Goal: Task Accomplishment & Management: Manage account settings

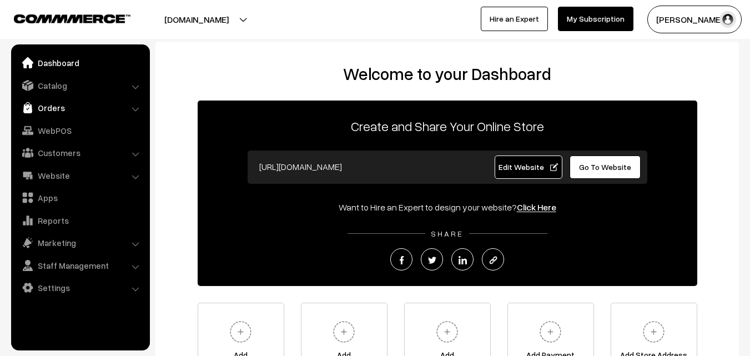
click at [42, 110] on link "Orders" at bounding box center [80, 108] width 132 height 20
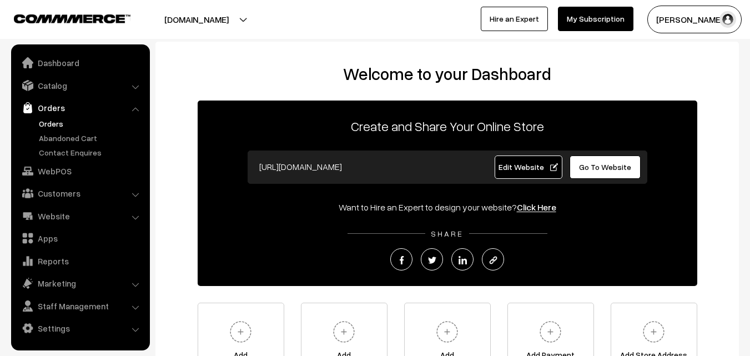
click at [47, 127] on link "Orders" at bounding box center [91, 124] width 110 height 12
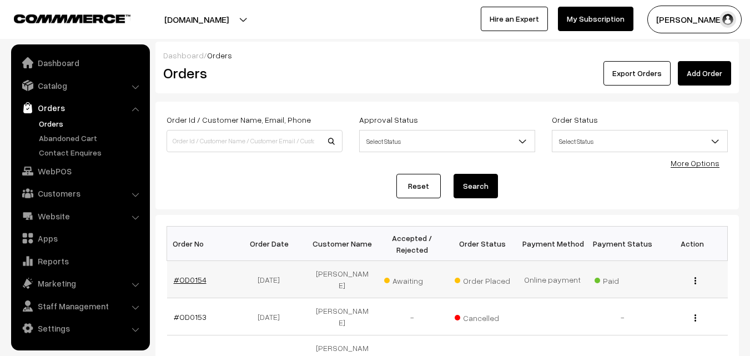
click at [188, 275] on link "#OD0154" at bounding box center [190, 279] width 33 height 9
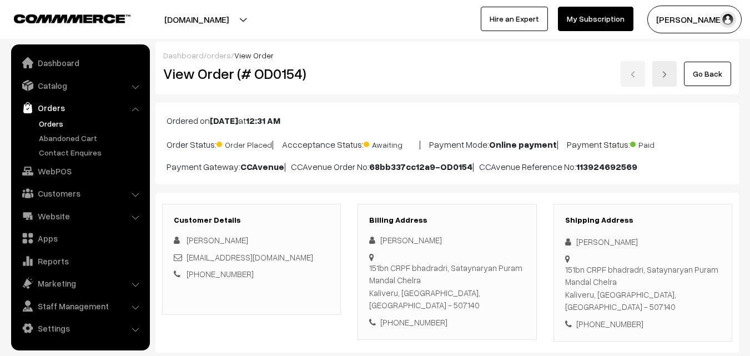
scroll to position [222, 0]
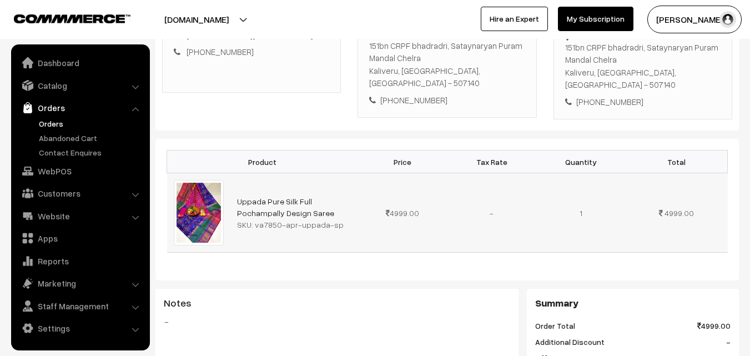
drag, startPoint x: 253, startPoint y: 211, endPoint x: 335, endPoint y: 214, distance: 82.2
click at [335, 219] on div "SKU: va7850-apr-uppada-sp" at bounding box center [294, 225] width 114 height 12
copy div "va7850-apr-uppada-sp"
click at [54, 124] on link "Orders" at bounding box center [91, 124] width 110 height 12
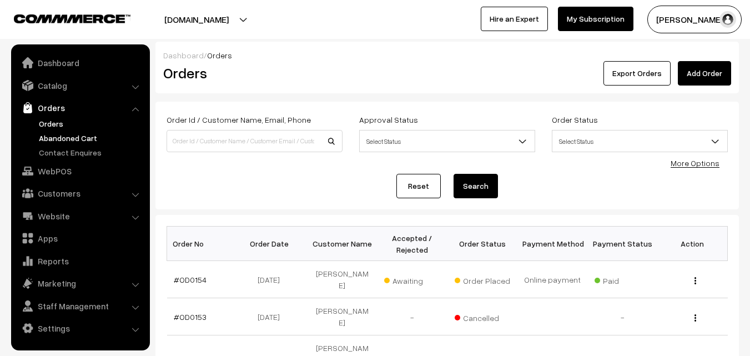
click at [75, 137] on link "Abandoned Cart" at bounding box center [91, 138] width 110 height 12
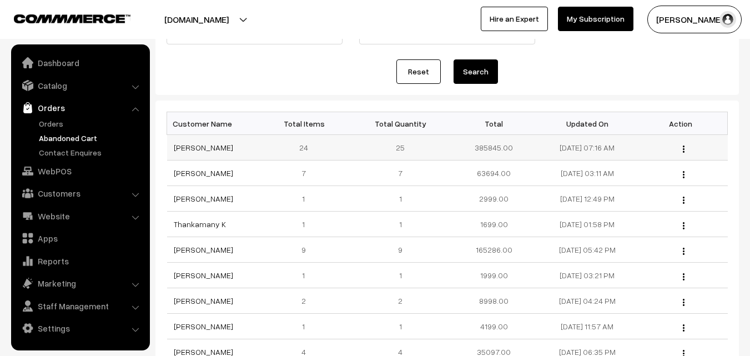
scroll to position [111, 0]
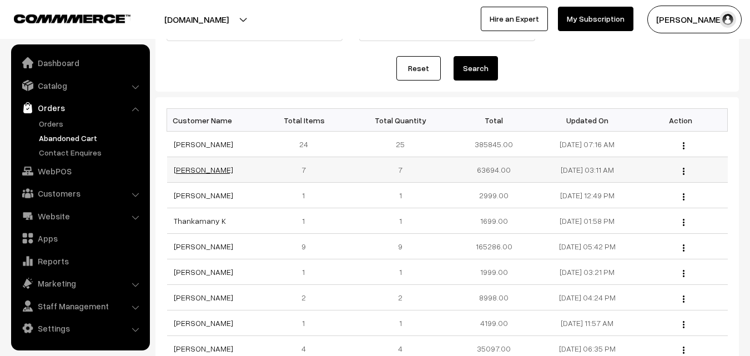
click at [186, 165] on link "[PERSON_NAME]" at bounding box center [203, 169] width 59 height 9
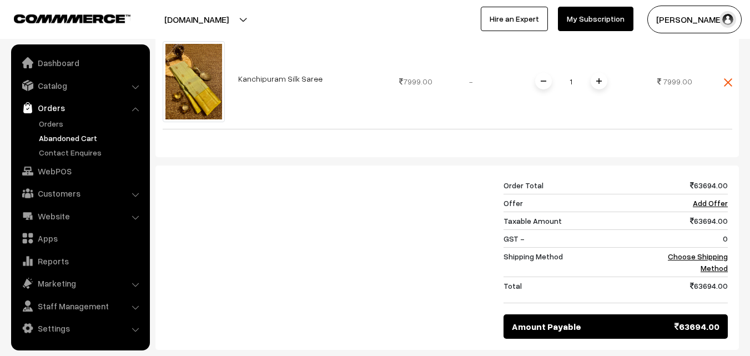
scroll to position [888, 0]
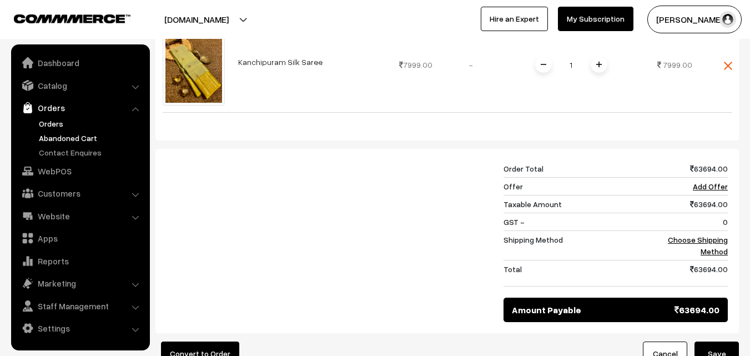
click at [49, 120] on link "Orders" at bounding box center [91, 124] width 110 height 12
